Goal: Book appointment/travel/reservation

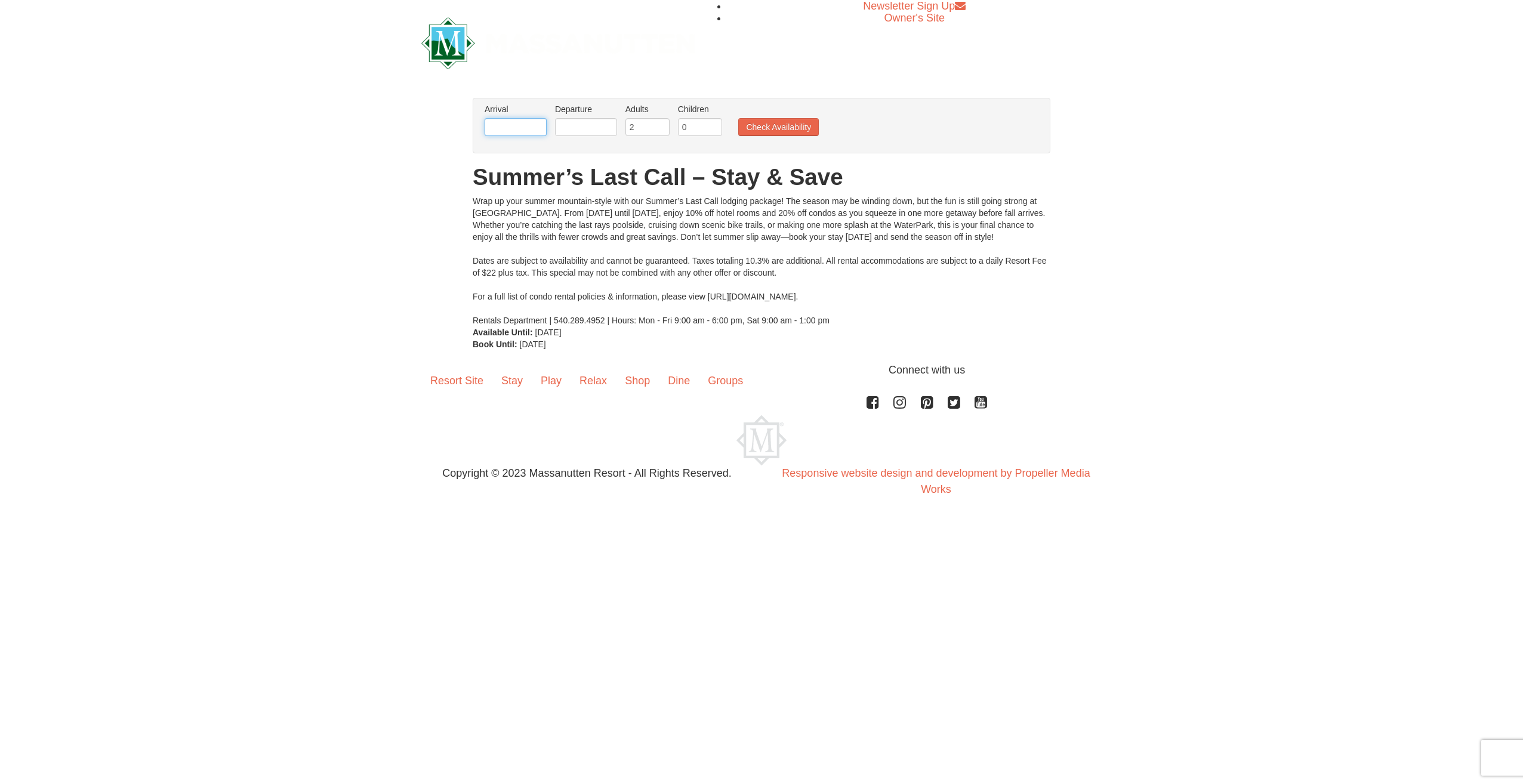
click at [526, 122] on input "text" at bounding box center [516, 127] width 62 height 17
click at [594, 242] on link "25" at bounding box center [590, 248] width 20 height 17
click at [590, 128] on input "text" at bounding box center [586, 127] width 62 height 17
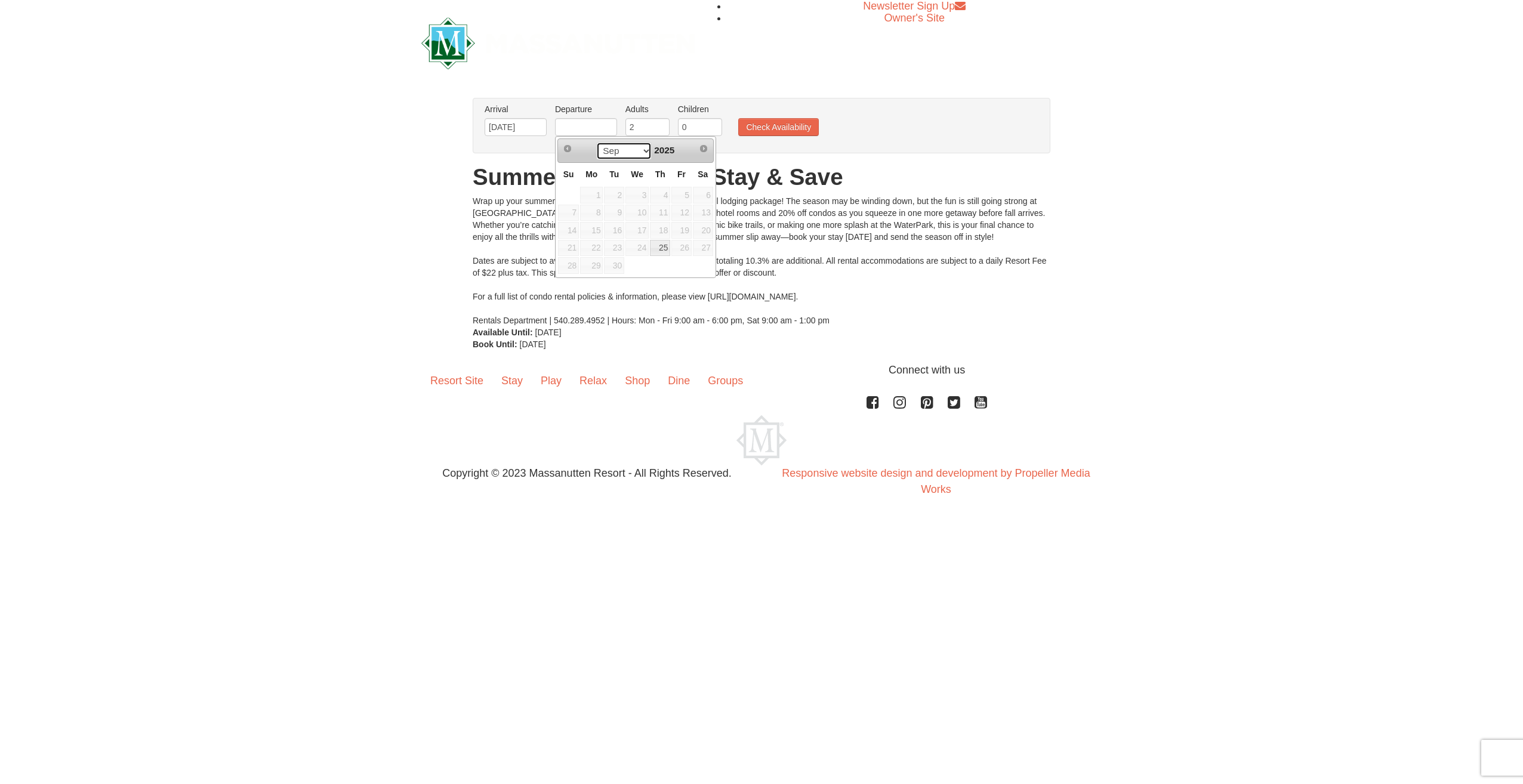
click at [645, 146] on select "Sep" at bounding box center [624, 151] width 55 height 17
click at [647, 156] on select "Sep" at bounding box center [624, 151] width 55 height 17
click at [706, 247] on span "27" at bounding box center [703, 248] width 20 height 17
click at [592, 132] on input "text" at bounding box center [586, 127] width 62 height 17
click at [769, 131] on button "Check Availability" at bounding box center [779, 127] width 81 height 17
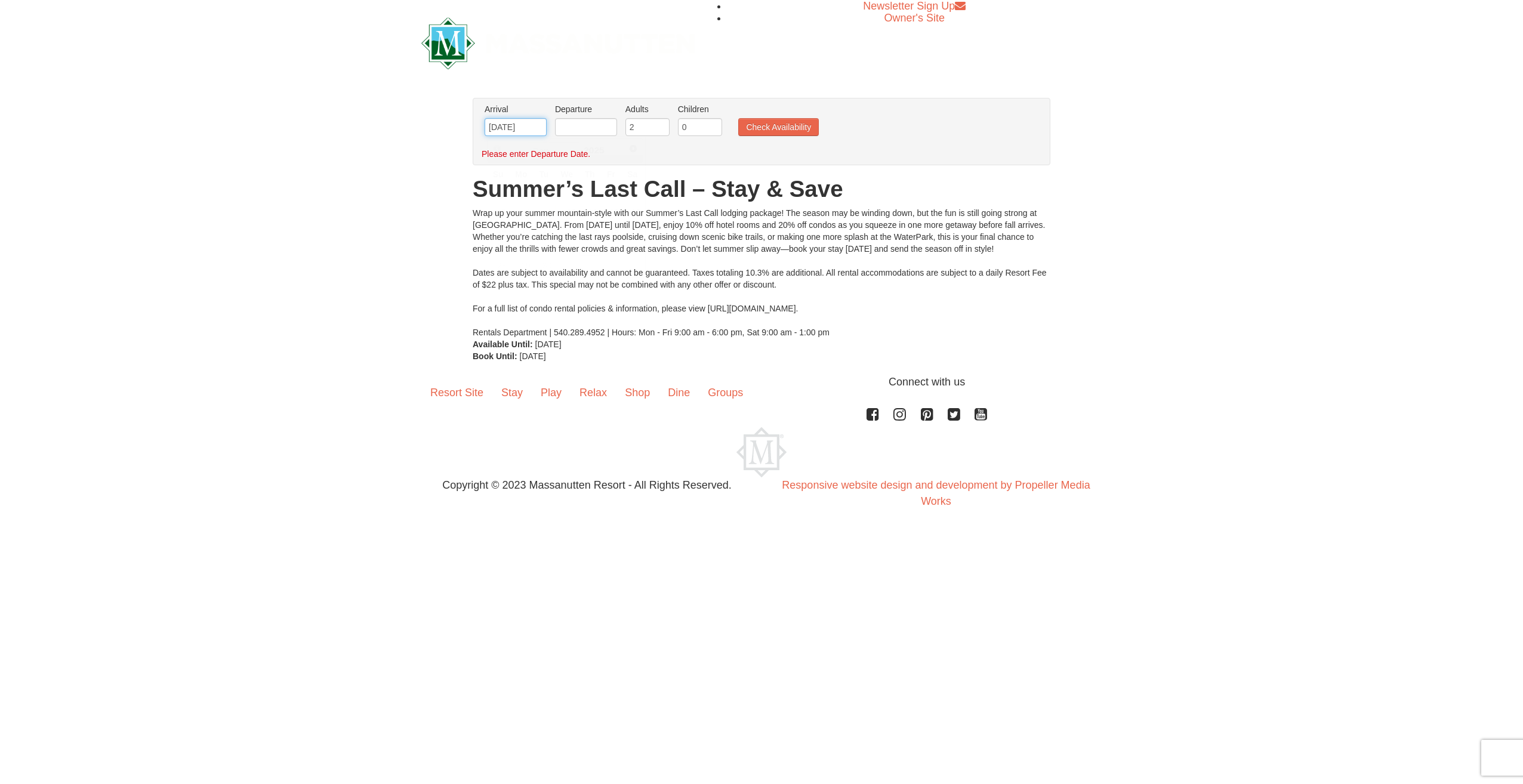
click at [534, 129] on input "09/25/2025" at bounding box center [516, 127] width 62 height 17
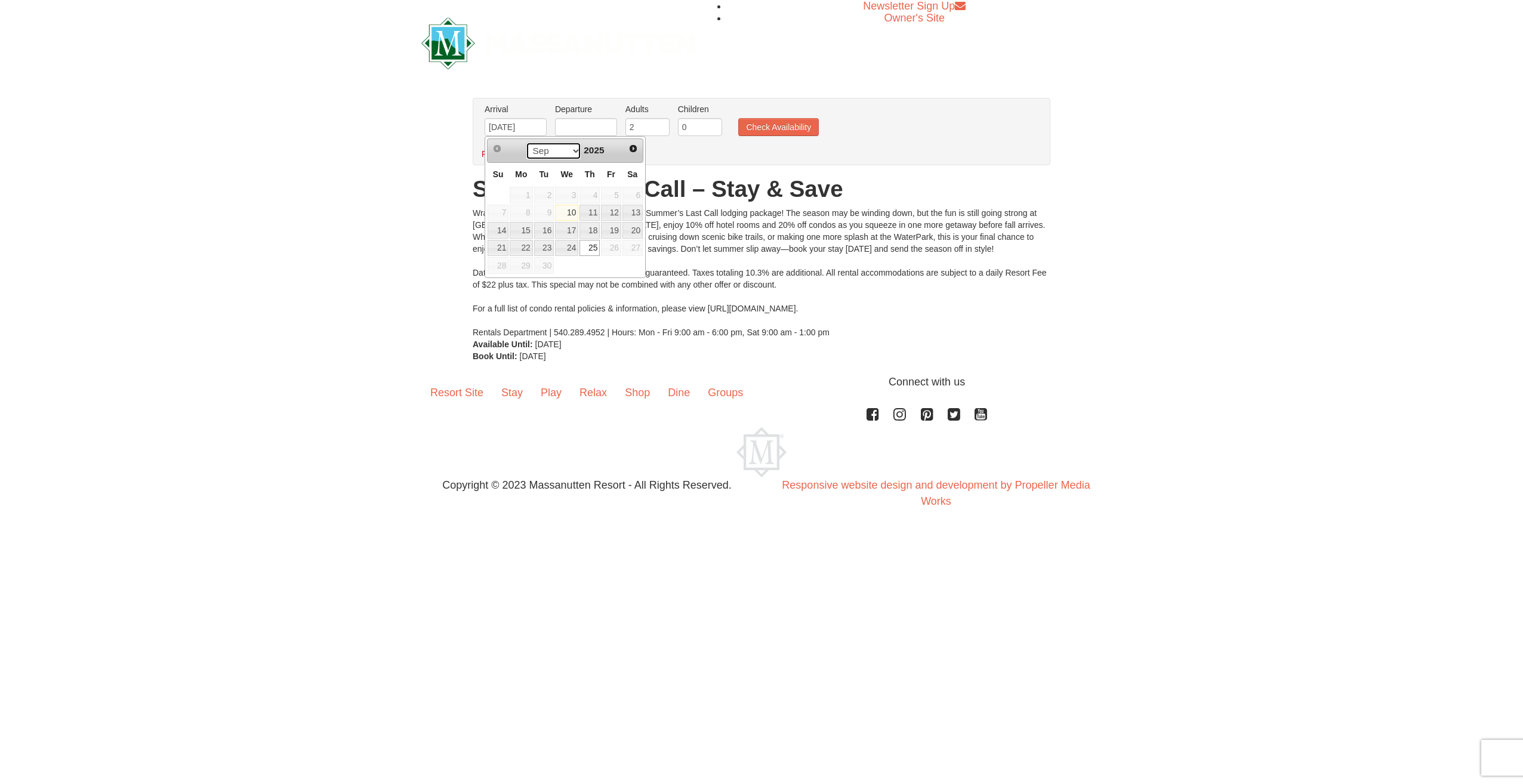
click at [562, 152] on select "Sep Oct Nov Dec" at bounding box center [553, 151] width 55 height 17
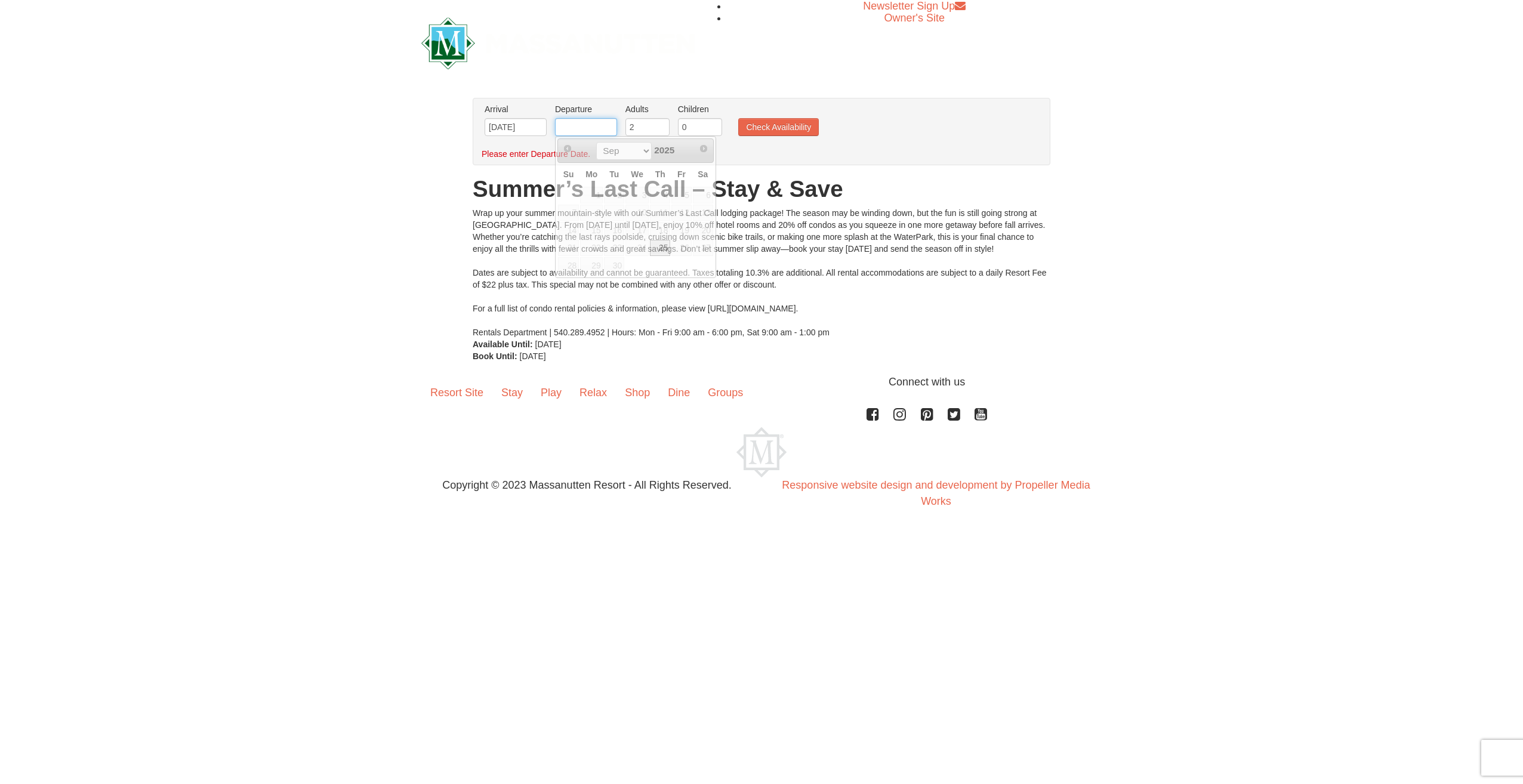
click at [592, 126] on input "text" at bounding box center [586, 127] width 62 height 17
click at [592, 127] on input "text" at bounding box center [586, 127] width 62 height 17
click at [623, 157] on select "Sep" at bounding box center [624, 151] width 55 height 17
click at [617, 156] on select "Sep" at bounding box center [624, 151] width 55 height 17
click at [507, 134] on input "09/25/2025" at bounding box center [516, 127] width 62 height 17
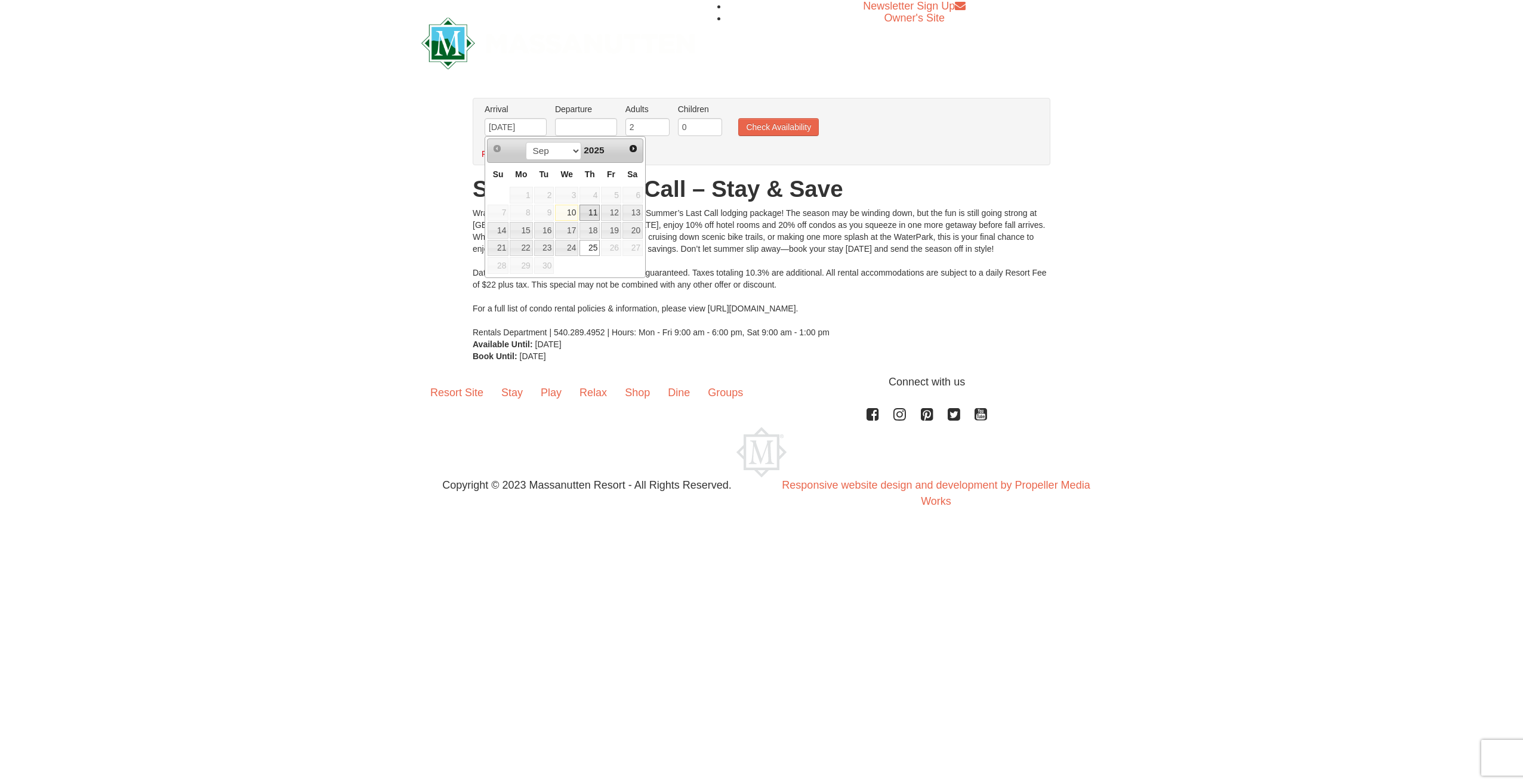
click at [595, 209] on link "11" at bounding box center [590, 213] width 20 height 17
type input "09/11/2025"
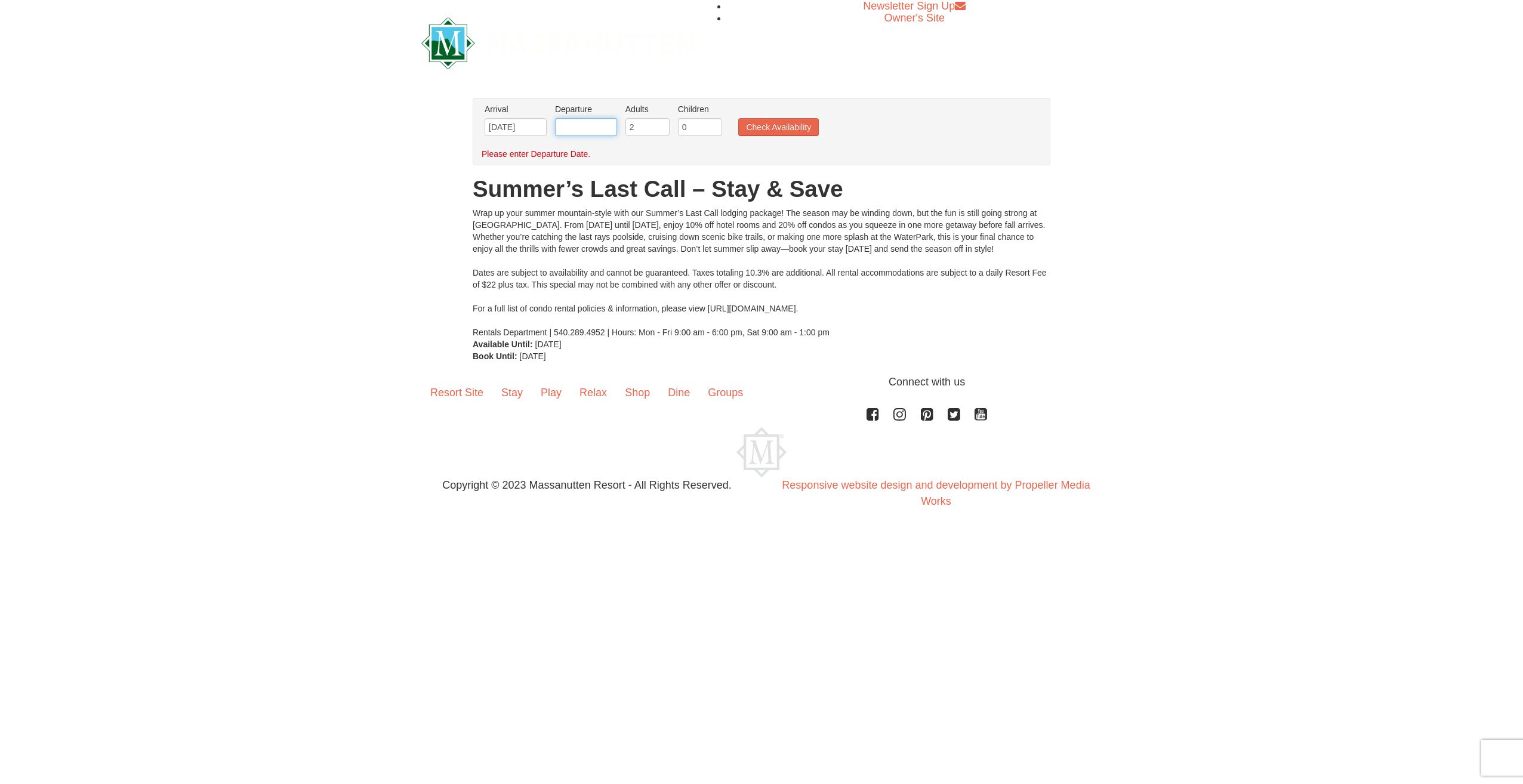
click at [589, 122] on input "text" at bounding box center [586, 127] width 62 height 17
click at [762, 240] on div "Wrap up your summer mountain-style with our Summer’s Last Call lodging package!…" at bounding box center [762, 272] width 578 height 131
click at [773, 122] on button "Check Availability" at bounding box center [779, 127] width 81 height 17
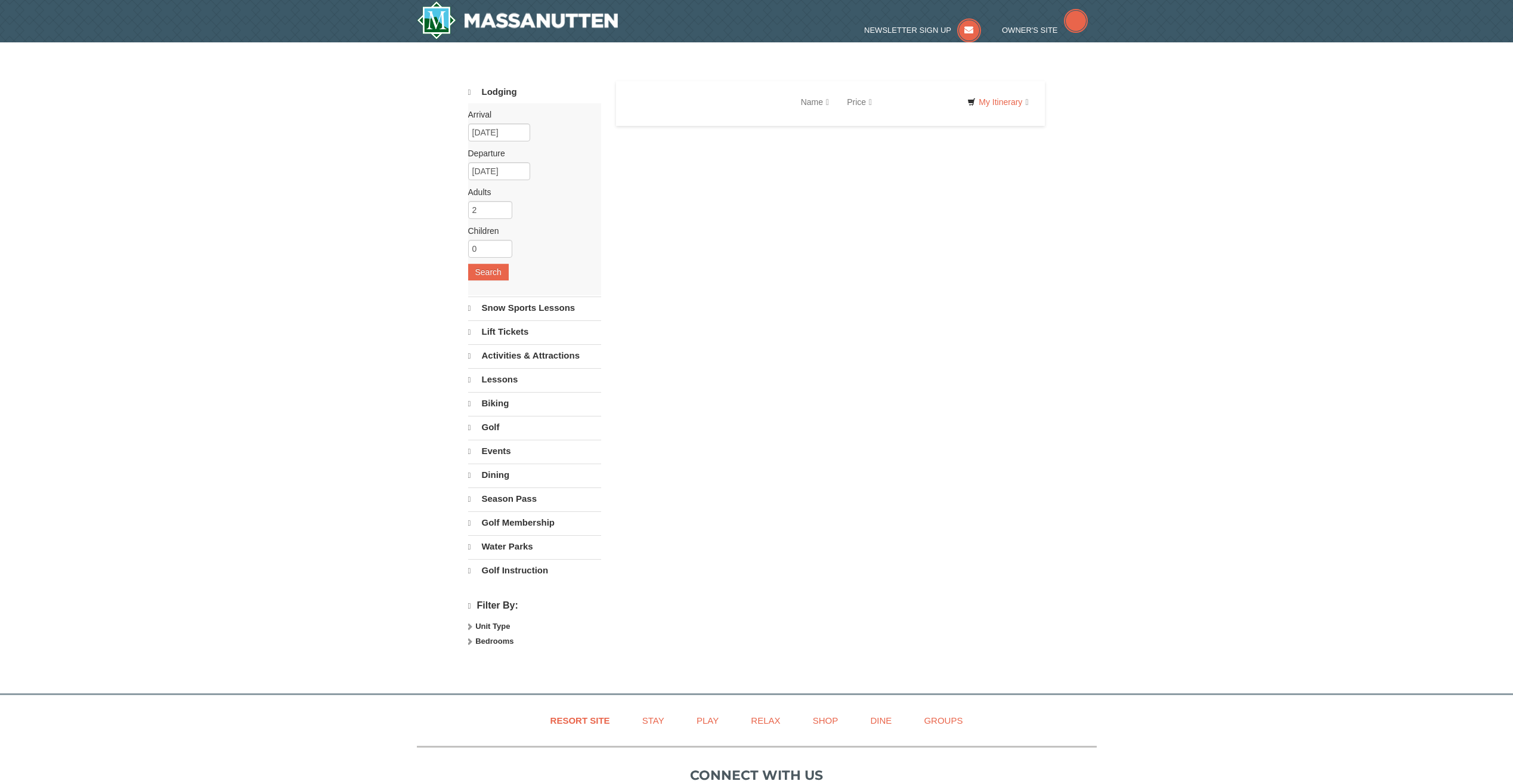
select select "9"
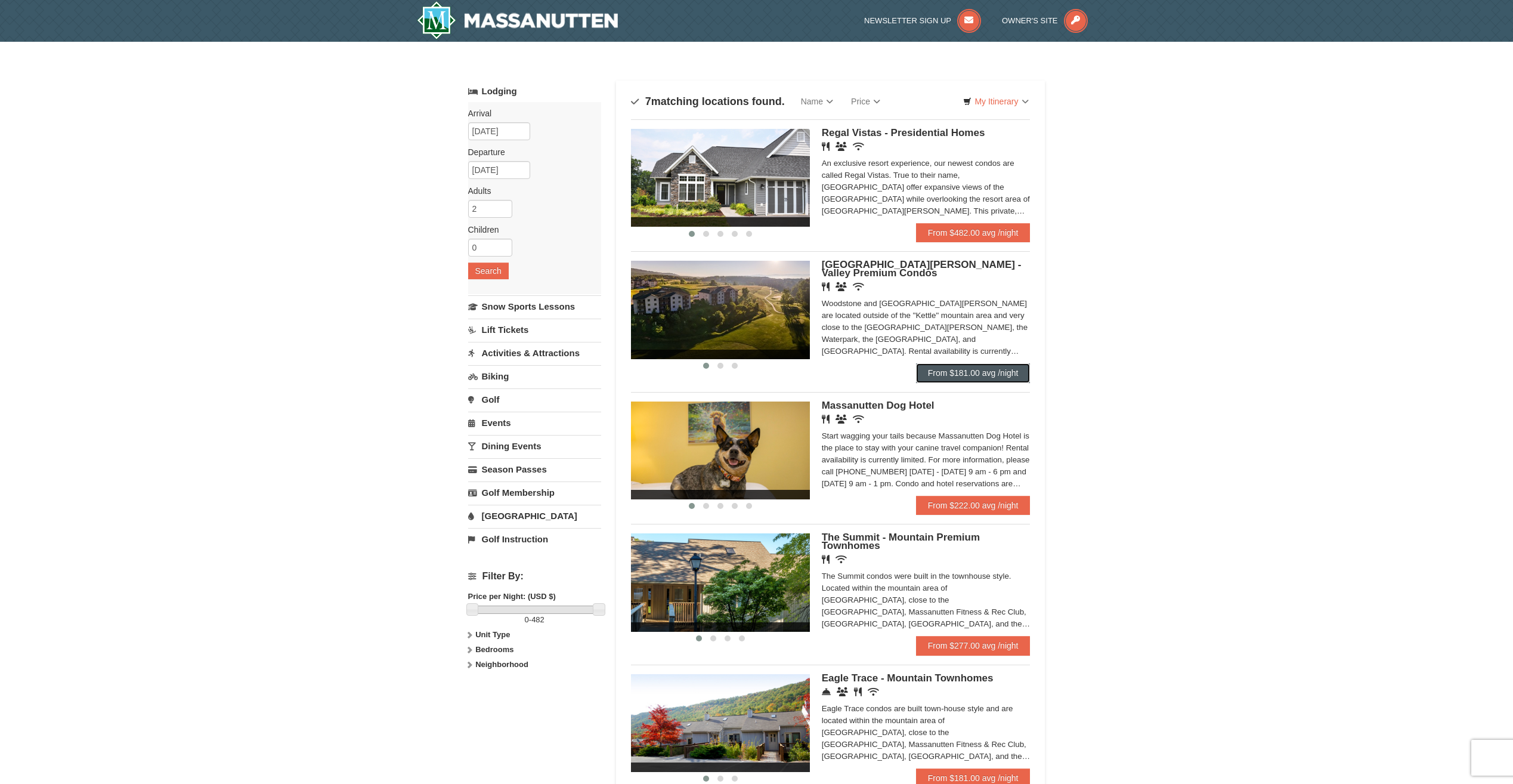
click at [971, 375] on link "From $181.00 avg /night" at bounding box center [973, 373] width 115 height 19
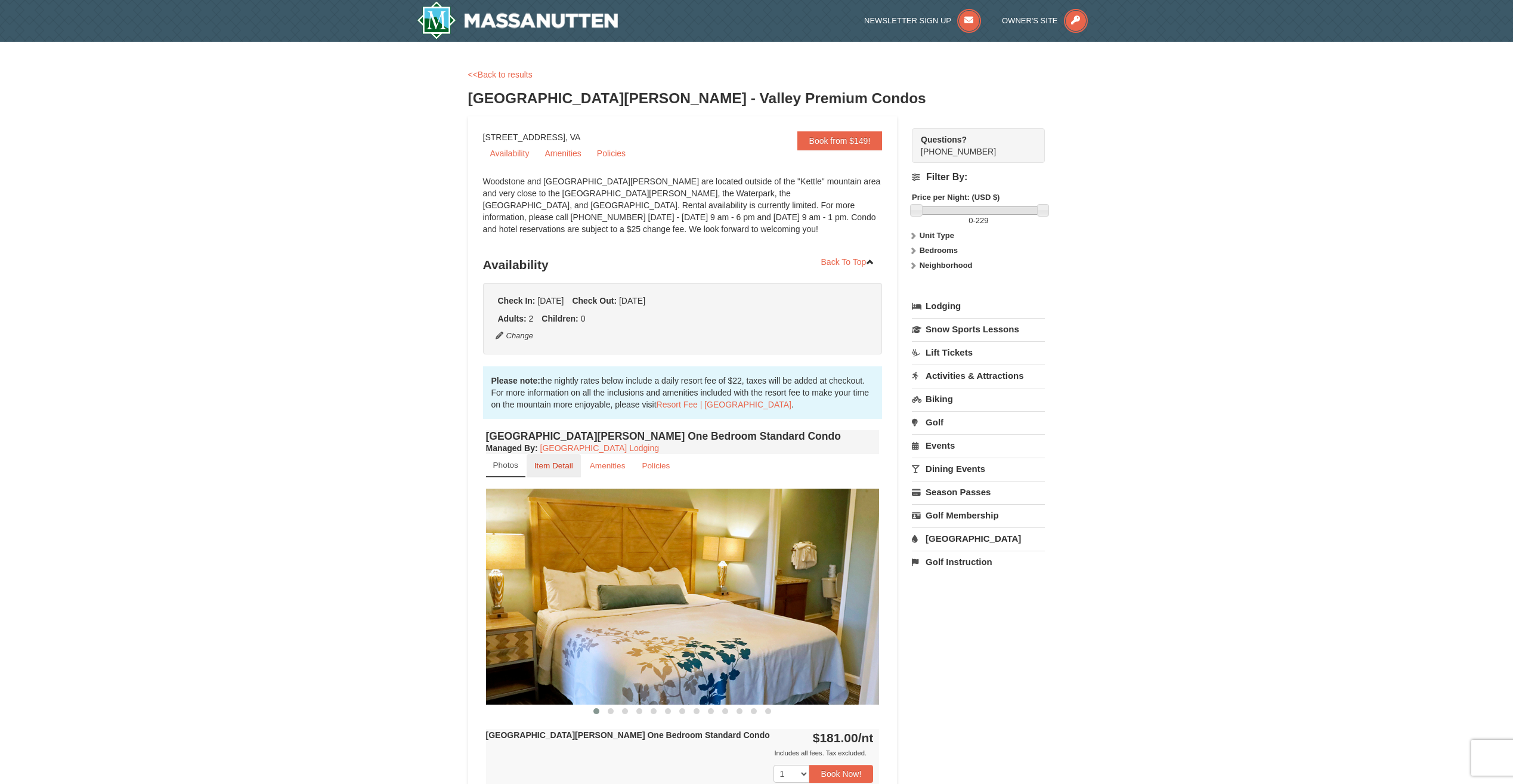
click at [546, 465] on small "Item Detail" at bounding box center [554, 465] width 39 height 9
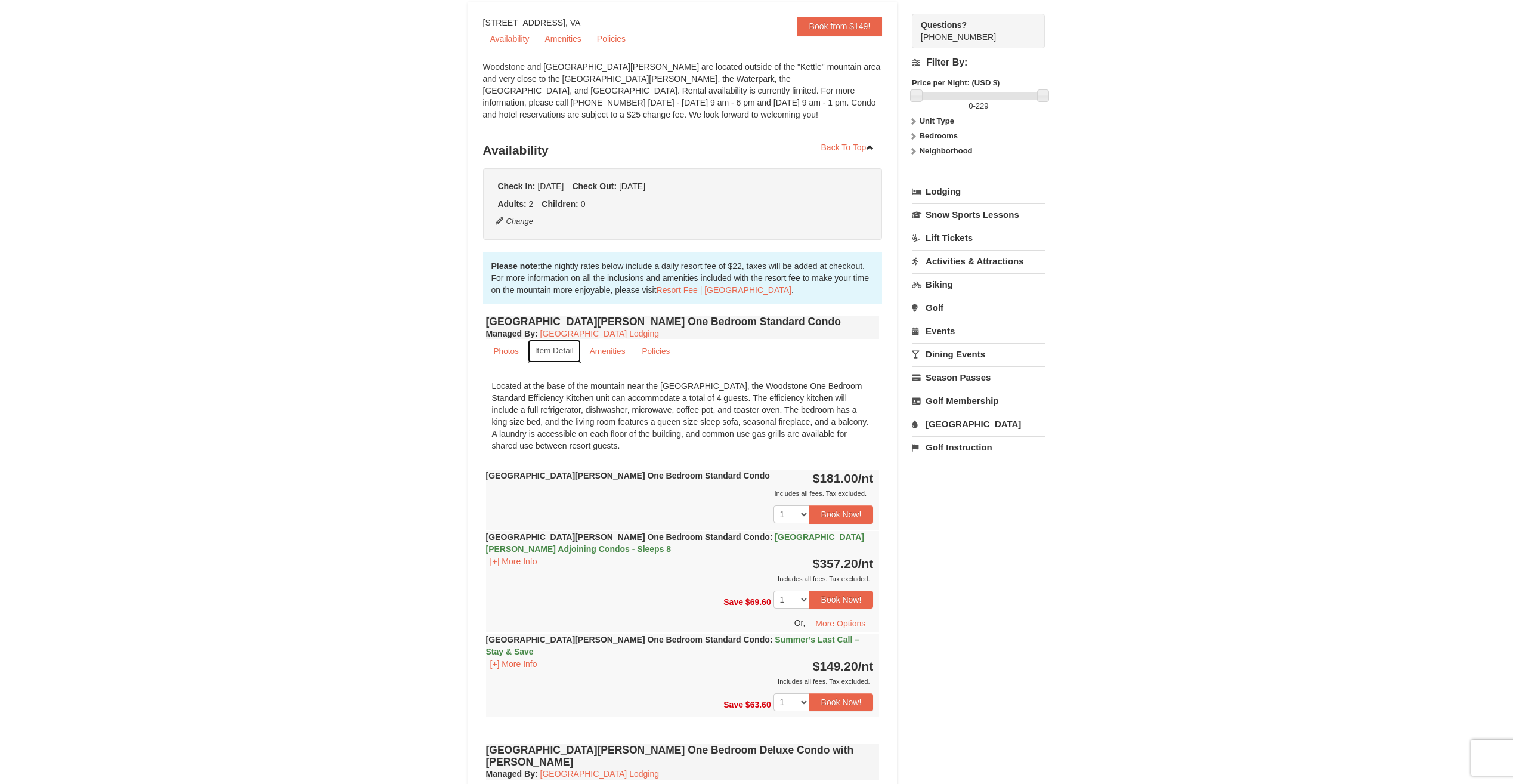
scroll to position [119, 0]
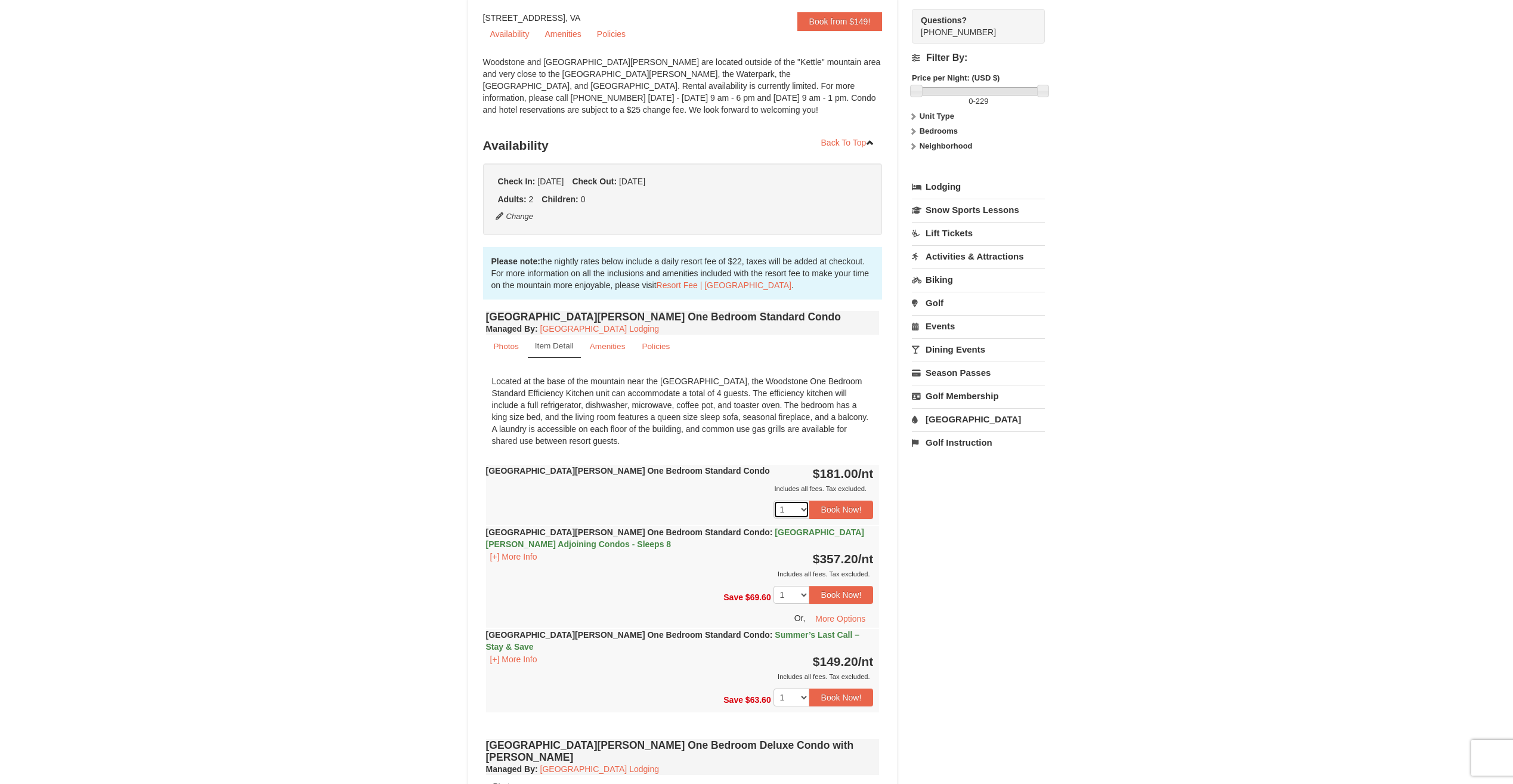
click at [792, 507] on select "1 2 3 4 5 6 7 8 9 10 11 12 13 14 15 16 17 18" at bounding box center [791, 509] width 36 height 17
select select "3"
click at [774, 500] on select "1 2 3 4 5 6 7 8 9 10 11 12 13 14 15 16 17 18" at bounding box center [791, 509] width 36 height 17
click at [837, 511] on button "Book Now!" at bounding box center [842, 509] width 64 height 17
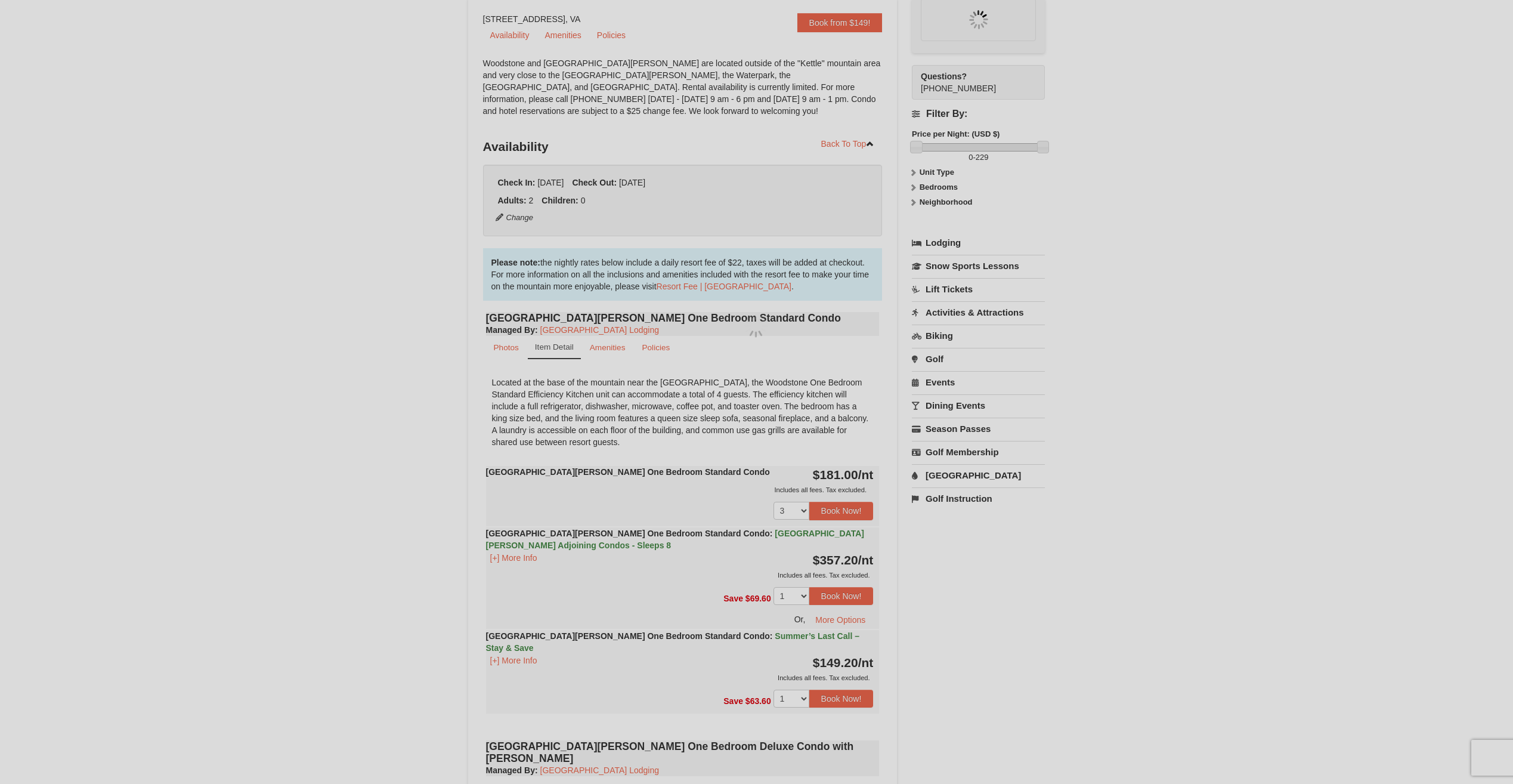
scroll to position [117, 0]
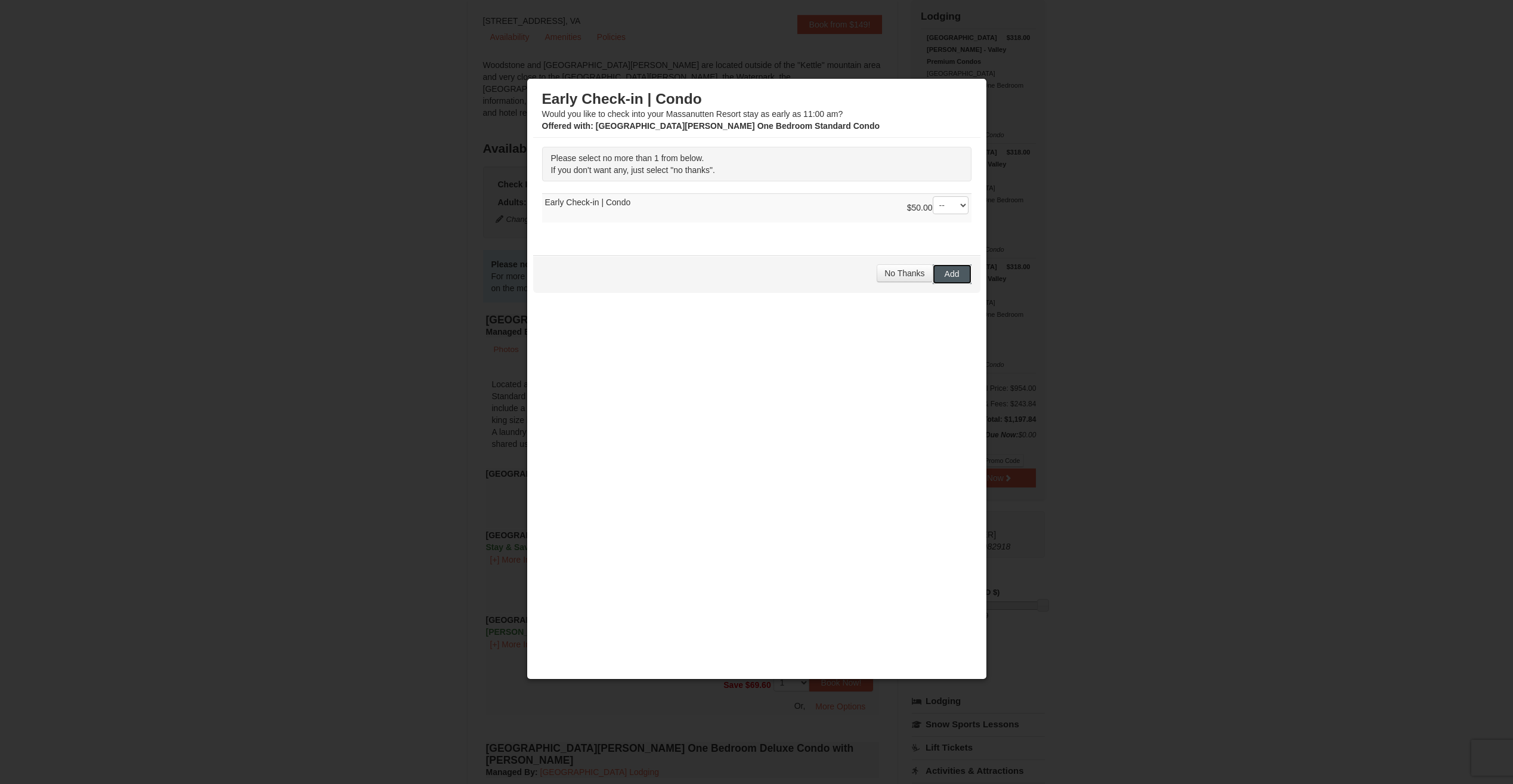
click at [956, 280] on button "Add" at bounding box center [952, 274] width 39 height 19
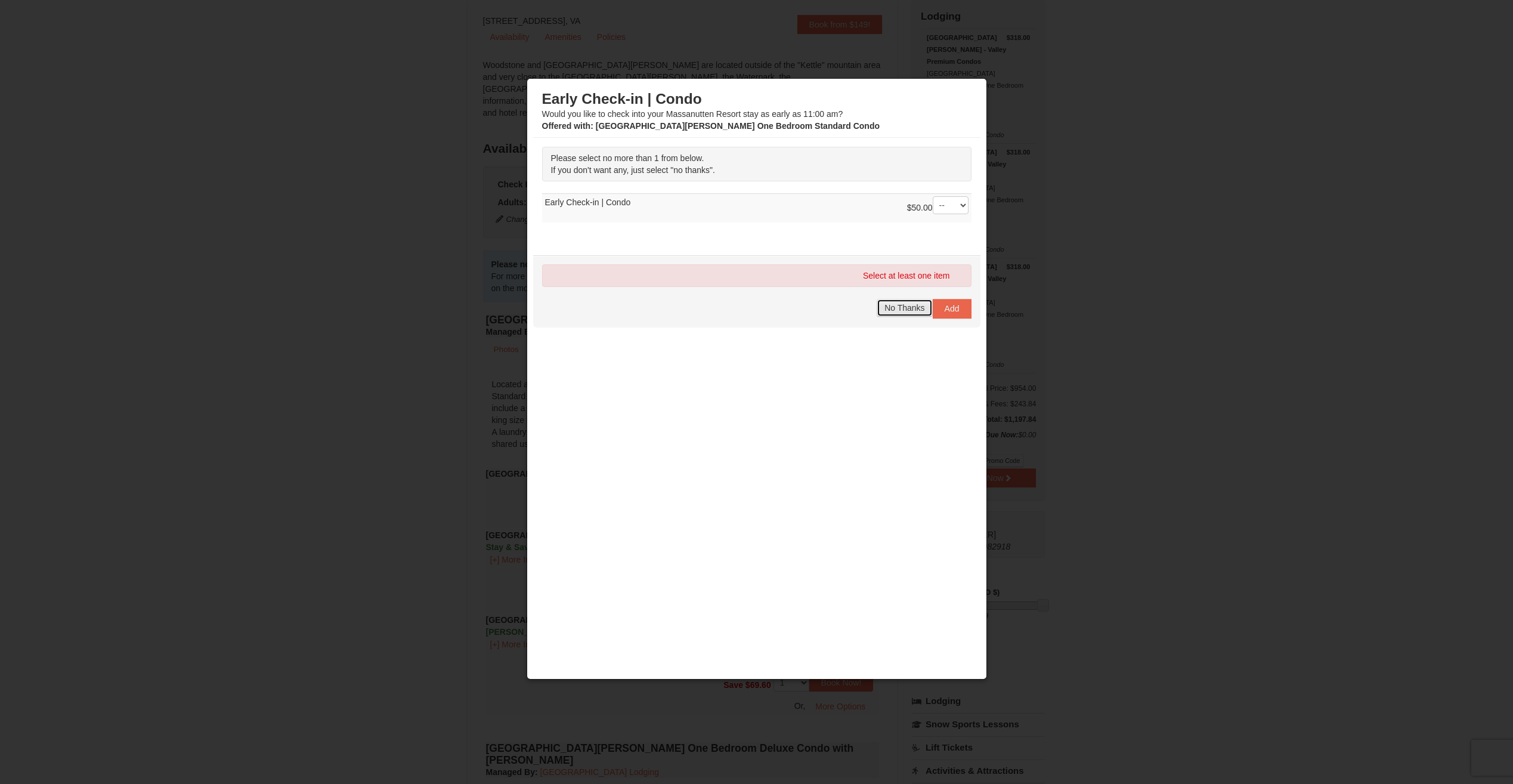
click at [913, 302] on button "No Thanks" at bounding box center [904, 307] width 55 height 17
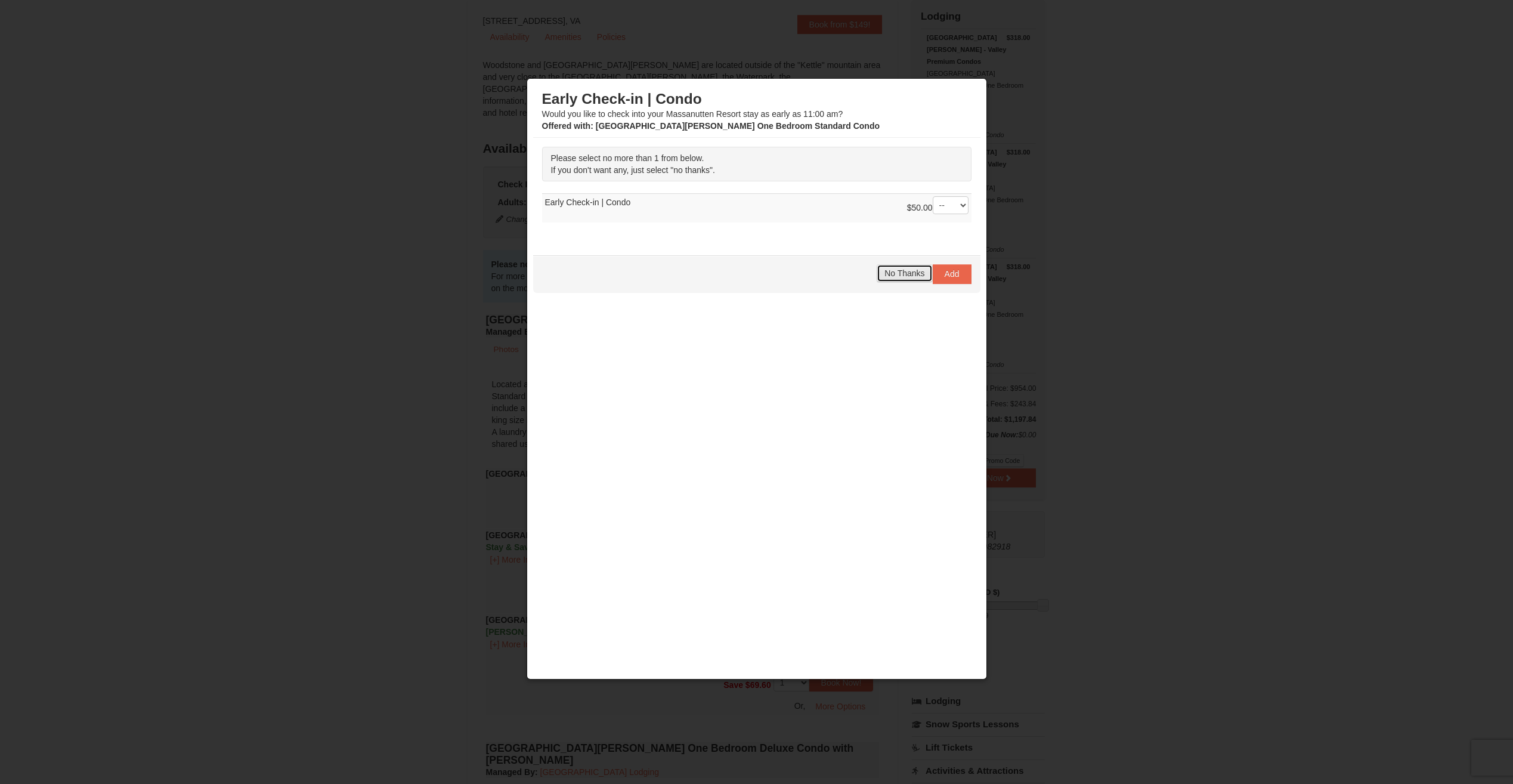
click at [902, 276] on span "No Thanks" at bounding box center [904, 273] width 40 height 9
click at [906, 276] on span "No Thanks" at bounding box center [904, 273] width 40 height 9
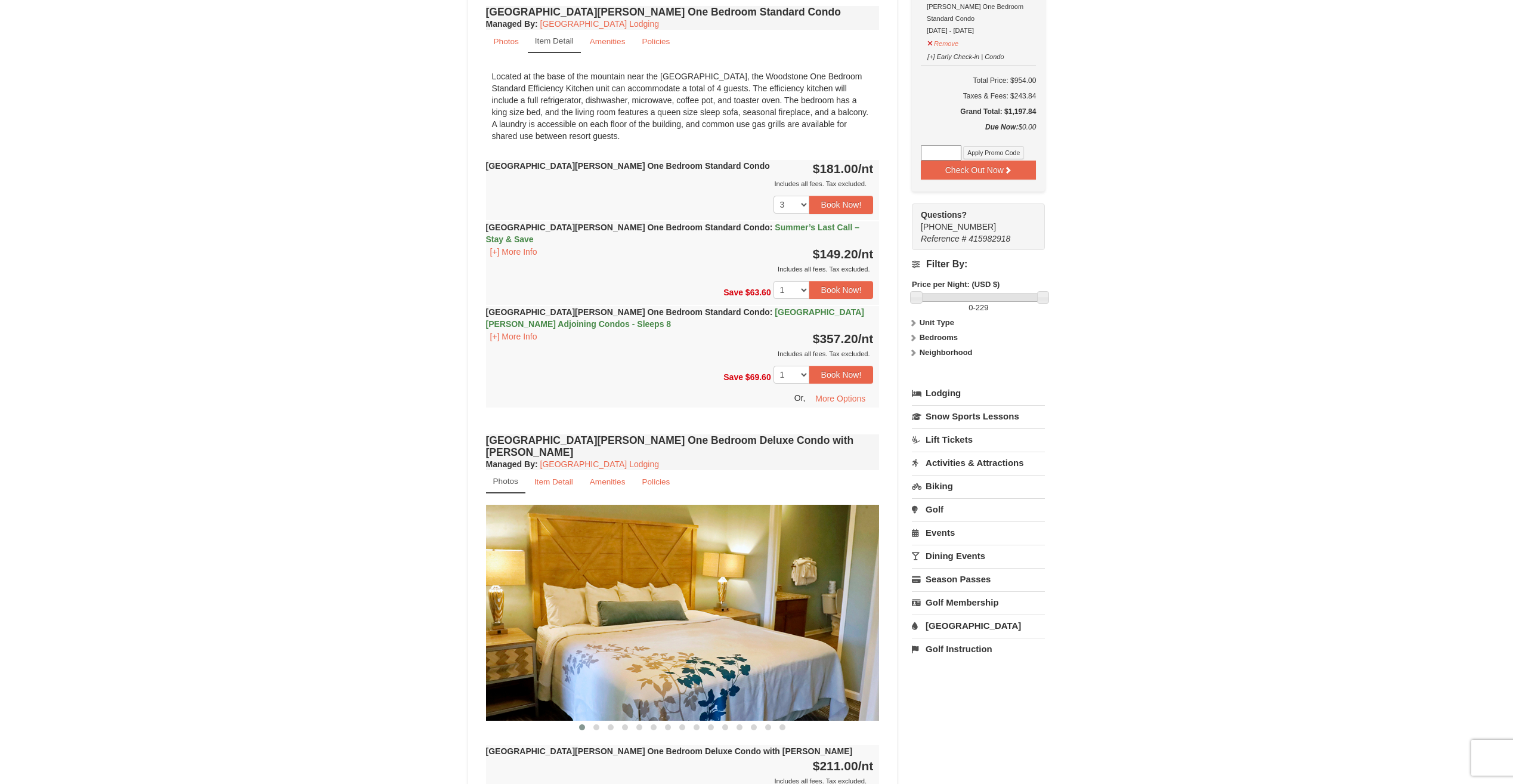
scroll to position [239, 0]
